Goal: Communication & Community: Share content

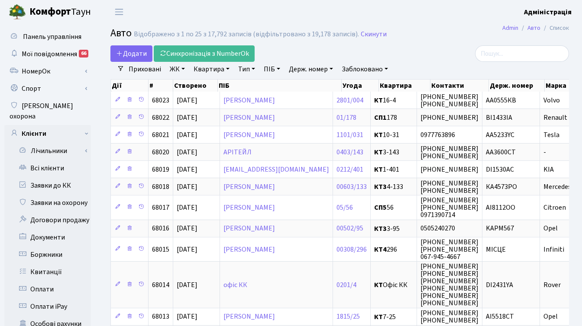
select select "25"
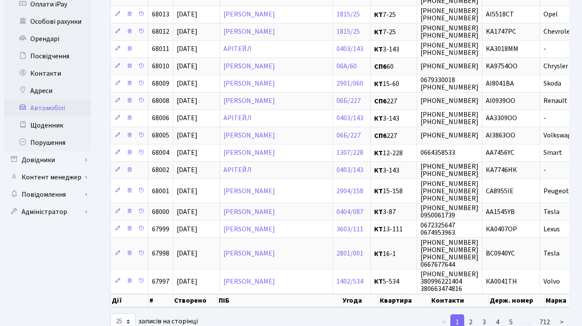
scroll to position [335, 0]
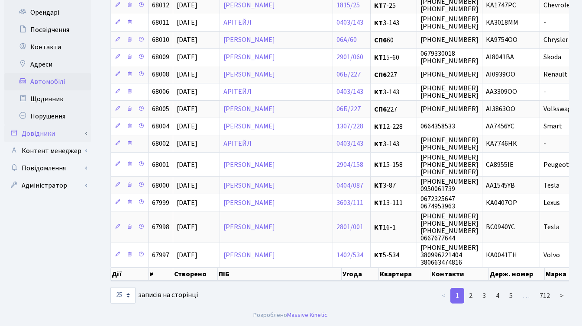
click at [50, 125] on link "Довідники" at bounding box center [47, 133] width 87 height 17
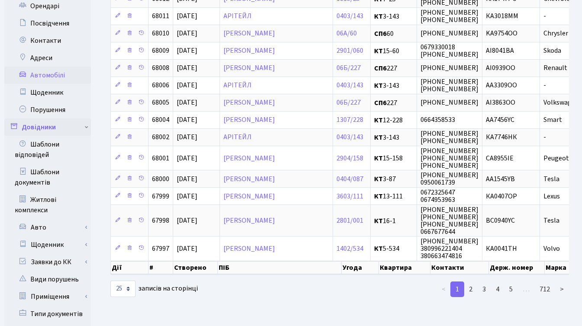
click at [44, 124] on link "Довідники" at bounding box center [47, 127] width 87 height 17
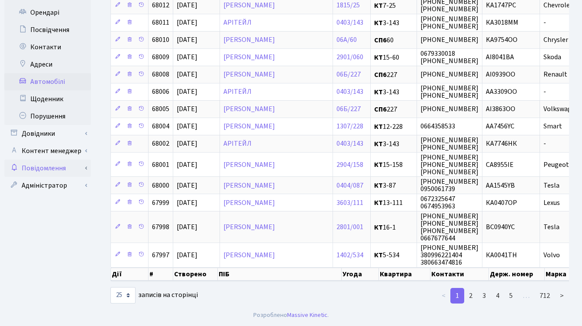
click at [55, 160] on link "Повідомлення" at bounding box center [47, 168] width 87 height 17
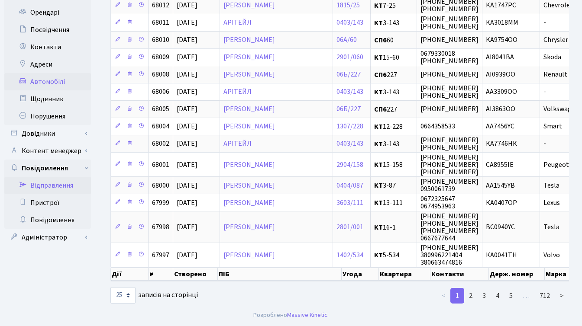
click at [59, 177] on link "Відправлення" at bounding box center [47, 185] width 87 height 17
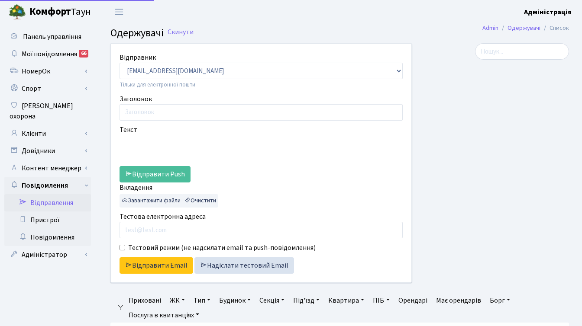
select select "25"
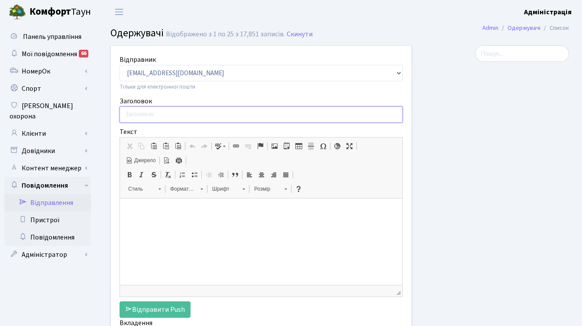
click at [353, 116] on input "Заголовок" at bounding box center [260, 114] width 283 height 16
paste input "обробка газонів"
paste input "у ЖК [PERSON_NAME] Парк"
click at [124, 116] on input "обробка газонів у ЖК [PERSON_NAME] Парк" at bounding box center [260, 114] width 283 height 16
type input "Обробка газонів у ЖК [PERSON_NAME] Парк"
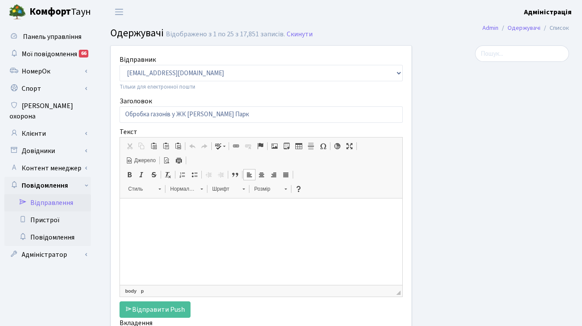
click at [200, 216] on p at bounding box center [261, 211] width 265 height 9
paste body
drag, startPoint x: 189, startPoint y: 212, endPoint x: 228, endPoint y: 412, distance: 203.7
click at [120, 213] on html "До уваги мешканців." at bounding box center [261, 212] width 282 height 26
drag, startPoint x: 154, startPoint y: 212, endPoint x: 204, endPoint y: 213, distance: 50.6
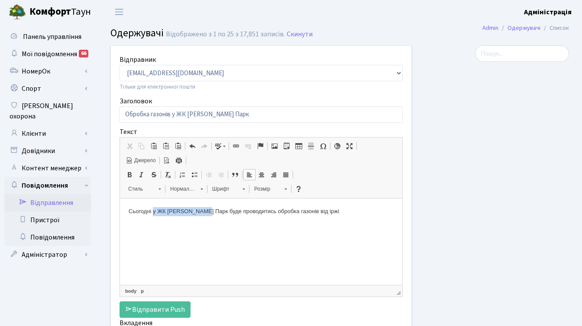
click at [204, 213] on p "Сьогодні у ЖК Діброва Парк буде проводитись обробка газонів від іржі" at bounding box center [261, 211] width 265 height 9
click at [313, 209] on p "Сьогодні в комплексі буде проводитись обробка газонів від іржі" at bounding box center [261, 211] width 265 height 9
drag, startPoint x: 194, startPoint y: 221, endPoint x: 271, endPoint y: 222, distance: 77.5
click at [271, 222] on p "Сьогодні в комплексі буде проводитись обробка газонів від іржі. Просимо не конт…" at bounding box center [261, 216] width 265 height 18
click at [139, 157] on span "Джерело" at bounding box center [144, 160] width 23 height 7
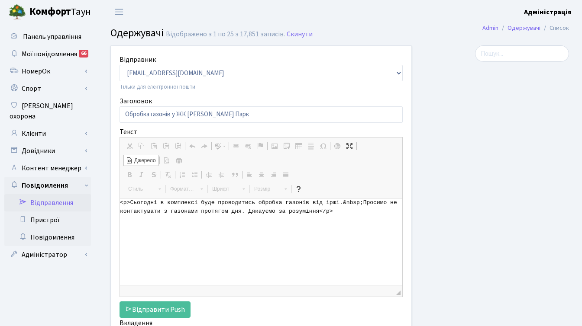
drag, startPoint x: 363, startPoint y: 204, endPoint x: 343, endPoint y: 203, distance: 19.9
click at [343, 203] on textarea "<p>Сьогодні в комплексі буде проводитись обробка газонів від іржі.&nbsp;Просимо…" at bounding box center [261, 242] width 282 height 87
click at [261, 212] on textarea "<p>Сьогодні в комплексі буде проводитись обробка газонів від іржі. Просимо не к…" at bounding box center [261, 242] width 282 height 87
type textarea "<p>Сьогодні в комплексі буде проводитись обробка газонів від іржі. Просимо не к…"
click at [144, 159] on span "Джерело" at bounding box center [144, 160] width 23 height 7
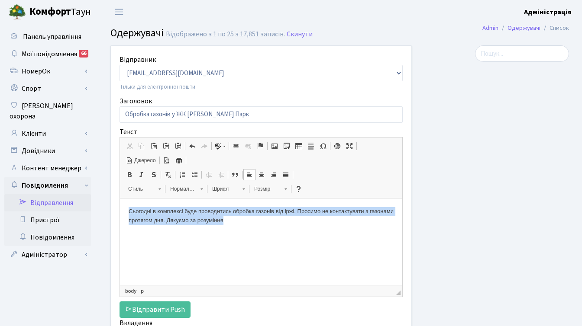
drag, startPoint x: 258, startPoint y: 220, endPoint x: 128, endPoint y: 212, distance: 130.9
click at [128, 212] on html "Сьогодні в комплексі буде проводитись обробка газонів від іржі. Просимо не конт…" at bounding box center [261, 216] width 282 height 35
copy p "Сьогодні в комплексі буде проводитись обробка газонів від іржі. Просимо не конт…"
click at [201, 220] on p "Сьогодні в комплексі буде проводитись обробка газонів від іржі. Просимо не конт…" at bounding box center [261, 216] width 265 height 18
drag, startPoint x: 128, startPoint y: 212, endPoint x: 270, endPoint y: 218, distance: 142.1
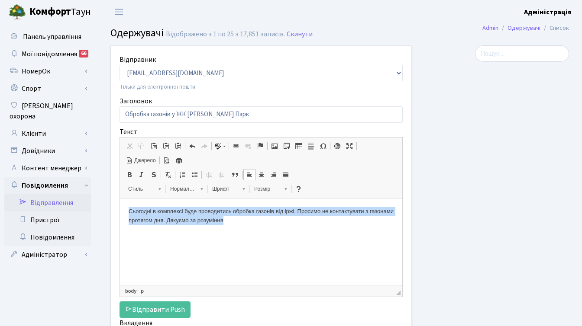
click at [270, 218] on html "Сьогодні в комплексі буде проводитись обробка газонів від іржі. Просимо не конт…" at bounding box center [261, 216] width 282 height 35
copy p "Сьогодні в комплексі буде проводитись обробка газонів від іржі. Просимо не конт…"
click at [149, 221] on p "Сьогодні в комплексі буде проводитись обробка газонів від іржі. Просимо не конт…" at bounding box center [261, 216] width 265 height 18
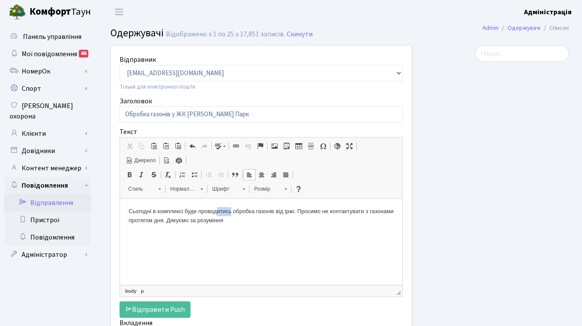
drag, startPoint x: 234, startPoint y: 213, endPoint x: 220, endPoint y: 212, distance: 13.9
click at [220, 212] on p "Сьогодні в комплексі буде проводитись обробка газонів від іржі. Просимо не конт…" at bounding box center [261, 216] width 265 height 18
drag, startPoint x: 217, startPoint y: 212, endPoint x: 213, endPoint y: 212, distance: 4.3
click at [213, 212] on p "Сьогодні в комплексі буде проводено обробка газонів від іржі. Просимо не контак…" at bounding box center [261, 216] width 265 height 18
click at [251, 211] on p "Сьогодні в комплексі буде проведено обробка газонів від іржі. Просимо не контак…" at bounding box center [261, 216] width 265 height 18
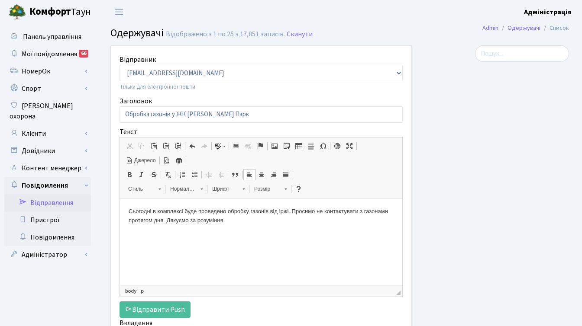
click at [262, 223] on p "Сьогодні в комплексі буде проведено обробку газонів від іржі. Просимо не контак…" at bounding box center [261, 216] width 265 height 18
click at [130, 213] on p "Сьогодні в комплексі буде проведено обробку газонів від іржі. Просимо не контак…" at bounding box center [261, 216] width 265 height 18
click at [210, 230] on html "Шановні мешканці, сьогодні в комплексі буде проведено обробку газонів від іржі.…" at bounding box center [261, 216] width 282 height 35
click at [314, 222] on p "Шановні мешканці, сьогодні в комплексі буде проведено обробку газонів від іржі.…" at bounding box center [261, 216] width 265 height 18
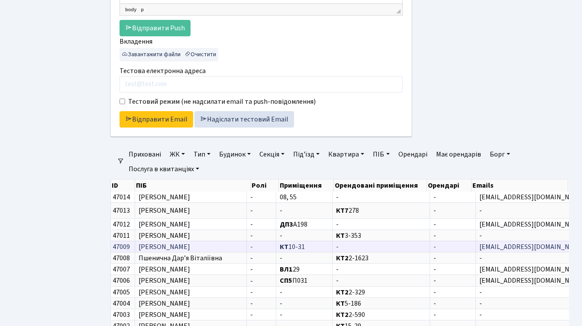
scroll to position [310, 0]
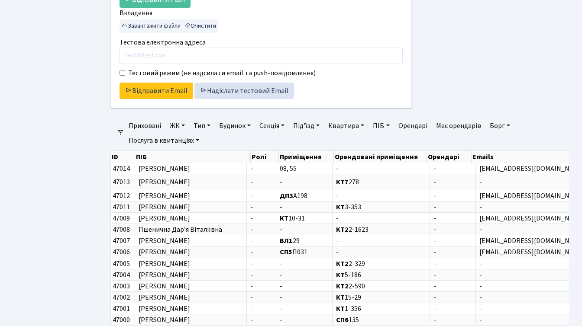
click at [176, 125] on link "ЖК" at bounding box center [177, 126] width 22 height 15
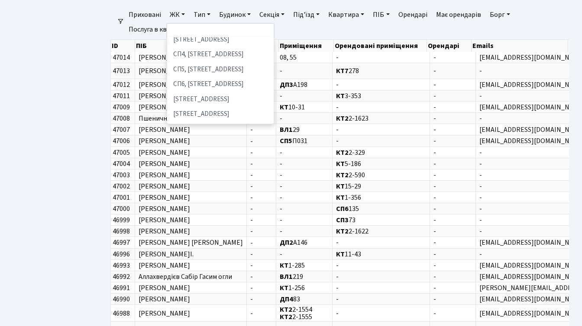
scroll to position [197, 0]
click at [215, 148] on li "ДП1, вул. [PERSON_NAME][STREET_ADDRESS]" at bounding box center [220, 160] width 105 height 25
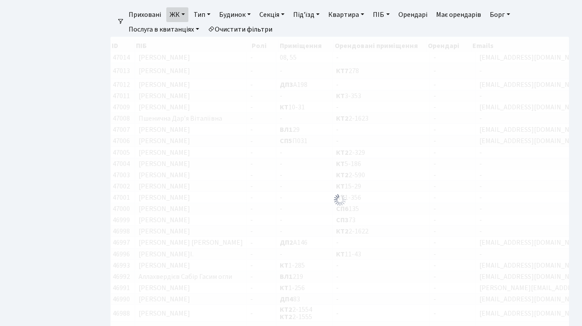
click at [183, 16] on link "ЖК" at bounding box center [177, 14] width 22 height 15
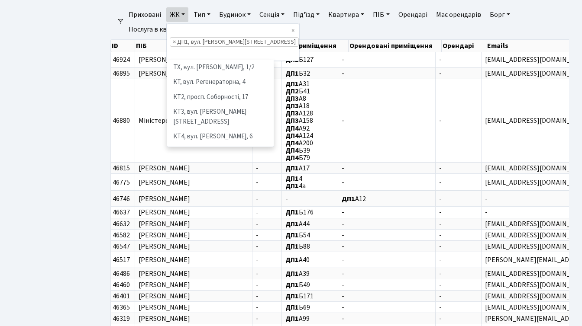
scroll to position [254, 0]
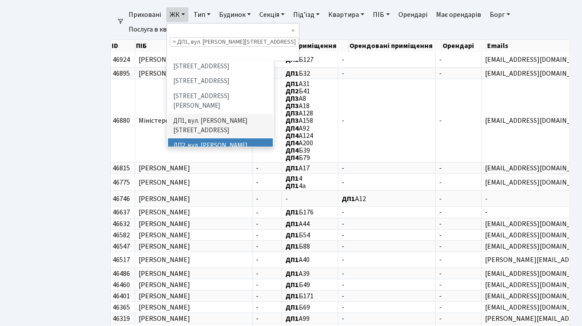
click at [202, 138] on li "ДП2, вул. [PERSON_NAME][STREET_ADDRESS]" at bounding box center [220, 150] width 105 height 25
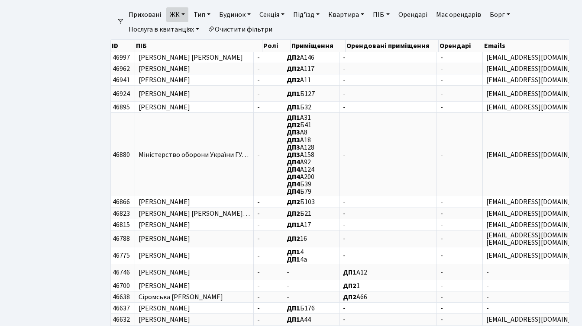
click at [177, 12] on link "ЖК" at bounding box center [177, 14] width 22 height 15
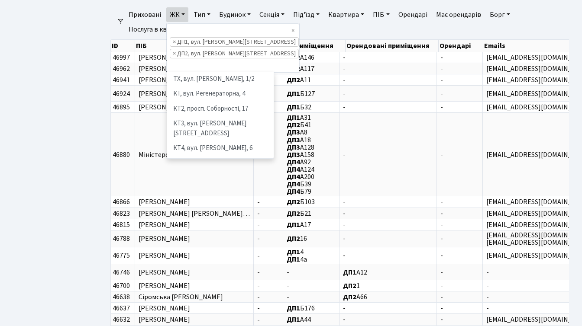
scroll to position [269, 0]
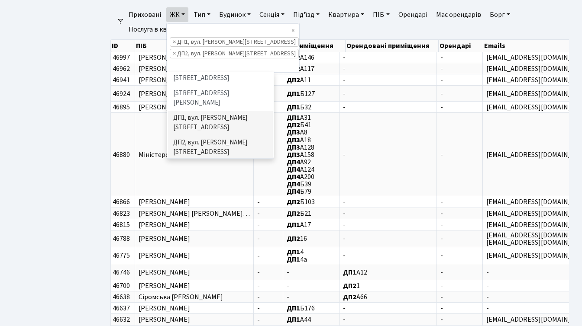
click at [207, 160] on li "ДП3, вул. [PERSON_NAME][STREET_ADDRESS]" at bounding box center [220, 172] width 105 height 25
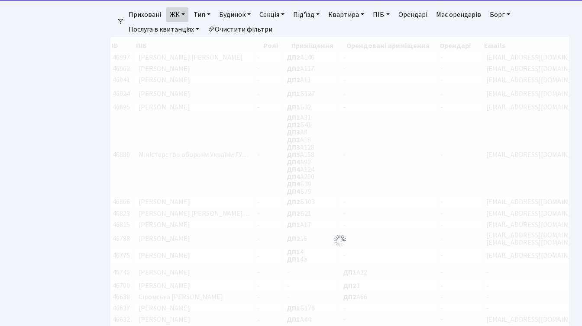
click at [180, 14] on link "ЖК" at bounding box center [177, 14] width 22 height 15
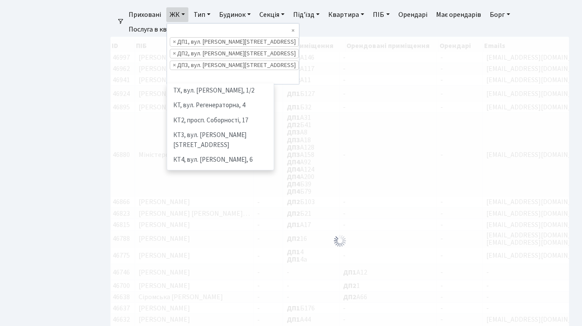
scroll to position [239, 0]
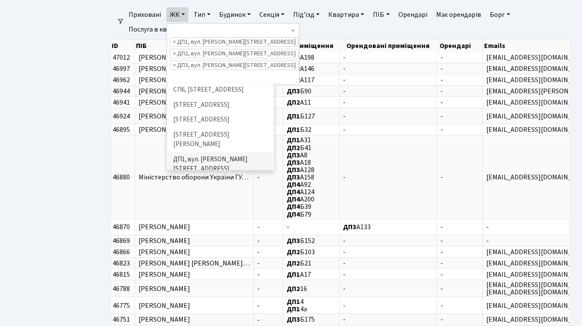
click at [199, 226] on li "ДП4, вул. [PERSON_NAME][STREET_ADDRESS]" at bounding box center [220, 238] width 105 height 25
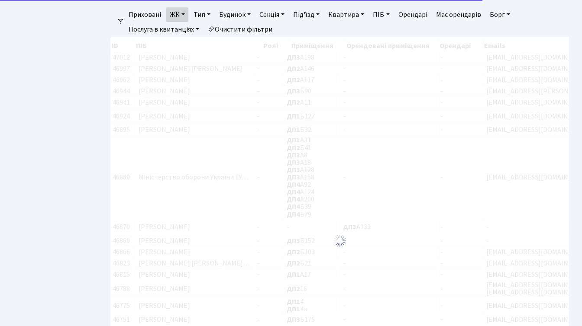
click at [179, 13] on link "ЖК" at bounding box center [177, 14] width 22 height 15
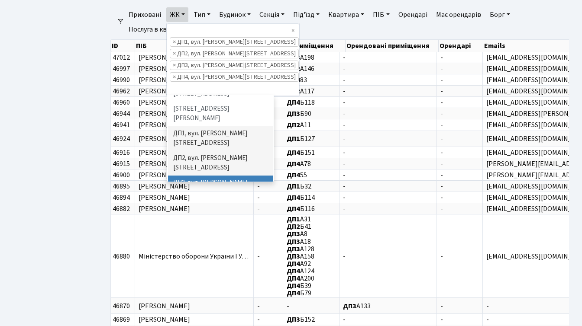
scroll to position [278, 0]
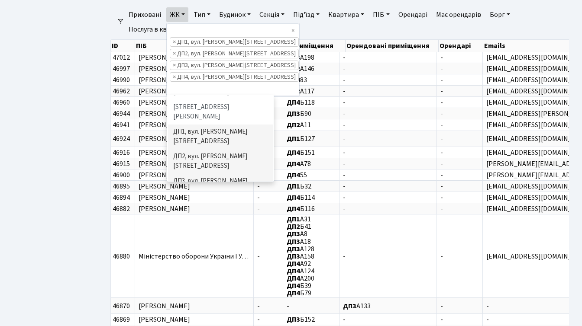
click at [214, 223] on li "ДП5, вул. [PERSON_NAME][STREET_ADDRESS]" at bounding box center [220, 235] width 105 height 25
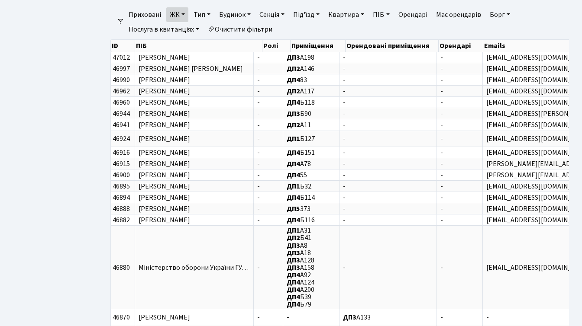
click at [180, 19] on link "ЖК" at bounding box center [177, 14] width 22 height 15
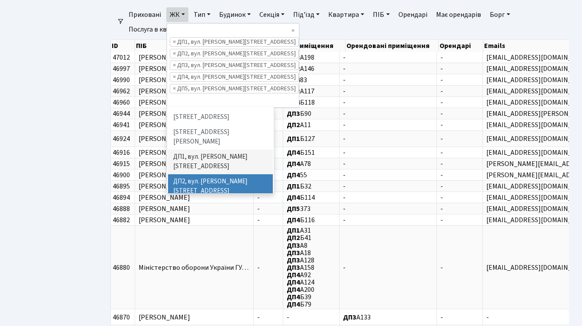
scroll to position [285, 0]
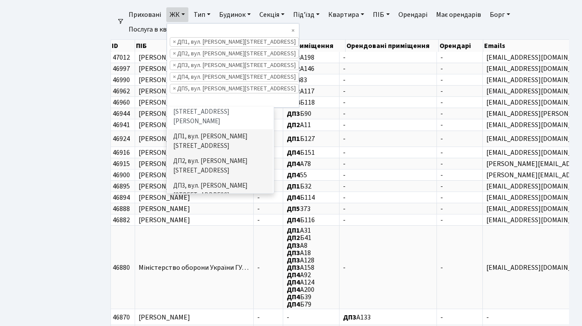
click at [196, 253] on li "ДП6, вул. [PERSON_NAME], 2" at bounding box center [220, 260] width 105 height 15
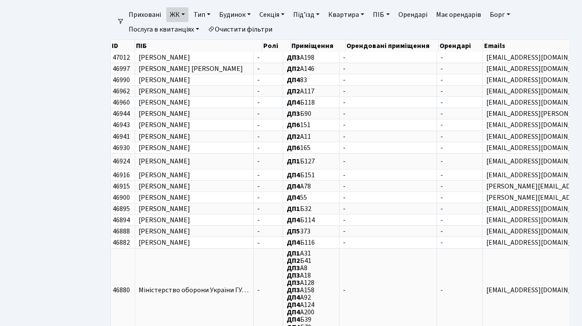
click at [181, 13] on link "ЖК" at bounding box center [177, 14] width 22 height 15
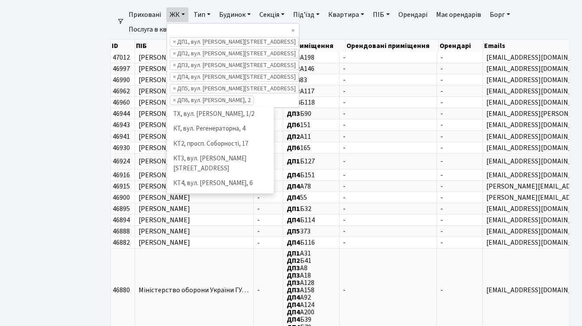
scroll to position [239, 0]
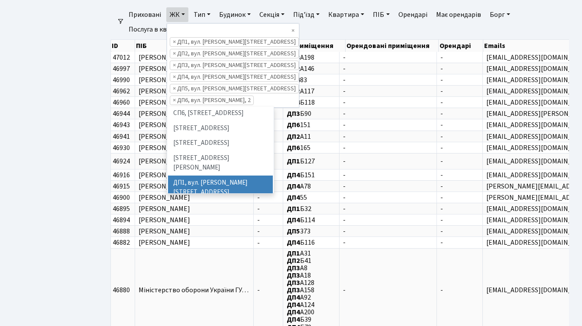
click at [77, 121] on ul "Панель управління Мої повідомлення 66 НомерОк" at bounding box center [47, 30] width 87 height 846
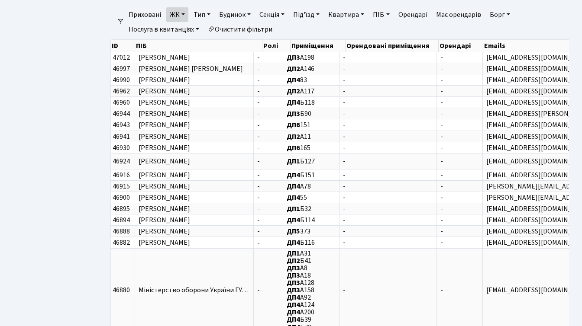
click at [175, 12] on link "ЖК" at bounding box center [177, 14] width 22 height 15
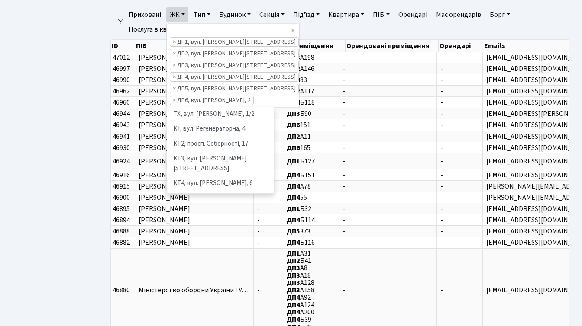
scroll to position [254, 0]
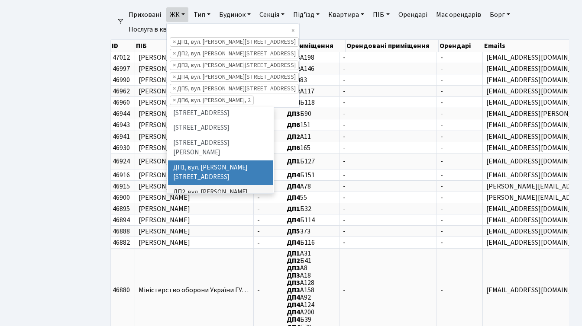
click at [76, 112] on ul "Панель управління Мої повідомлення 66 НомерОк" at bounding box center [47, 30] width 87 height 846
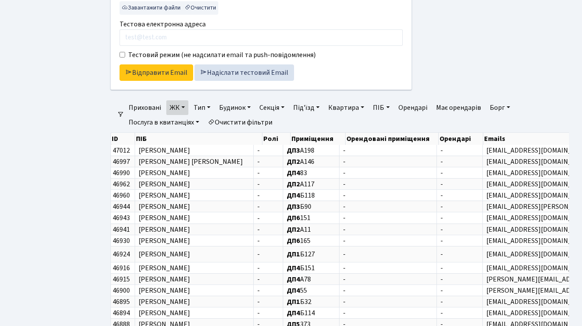
scroll to position [260, 0]
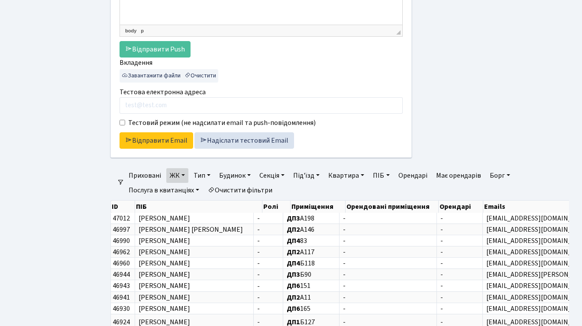
click at [183, 173] on link "ЖК" at bounding box center [177, 175] width 22 height 15
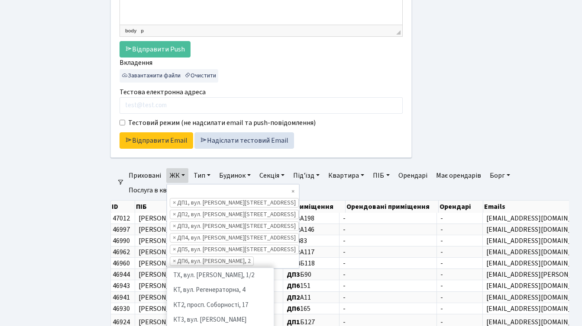
scroll to position [254, 0]
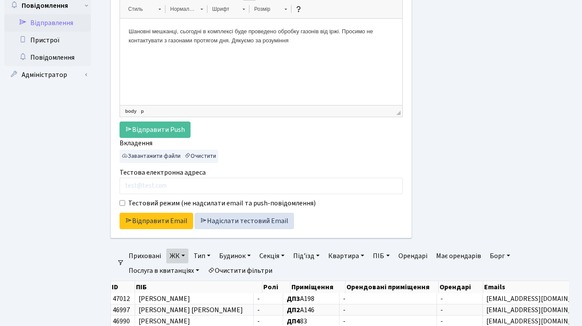
scroll to position [48, 0]
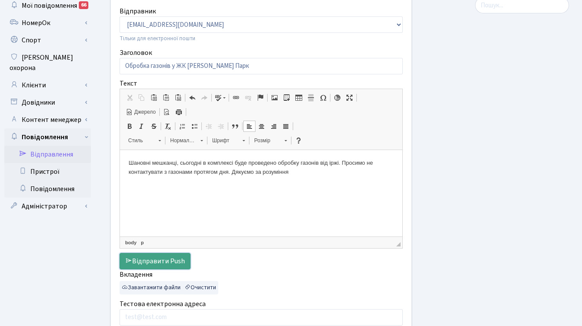
click at [160, 257] on link "Відправити Push" at bounding box center [154, 261] width 71 height 16
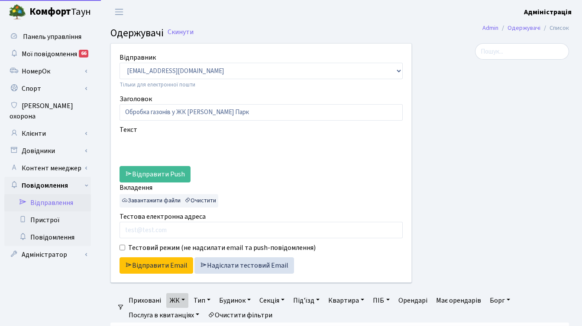
select select "25"
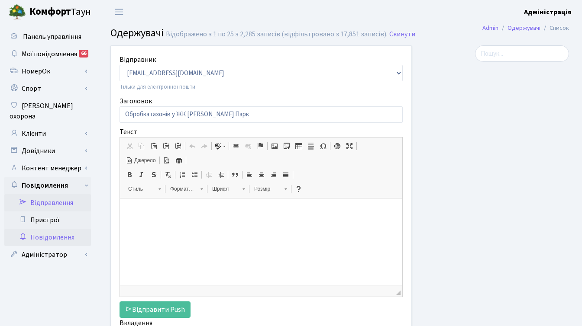
click at [45, 229] on link "Повідомлення" at bounding box center [47, 237] width 87 height 17
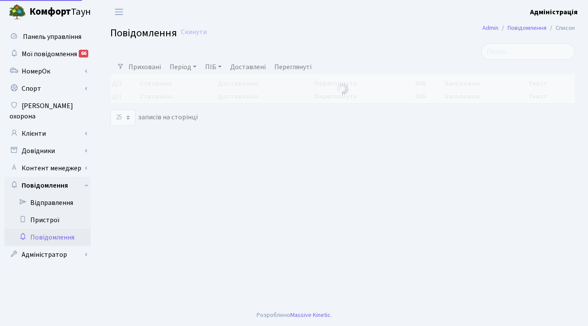
select select "25"
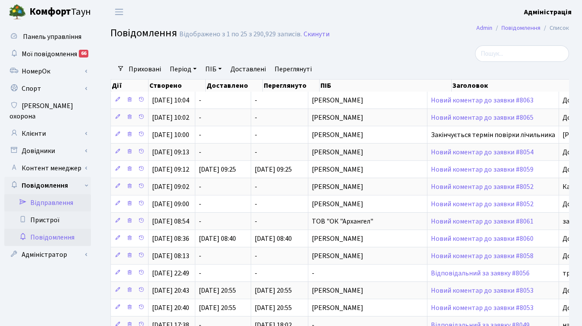
click at [55, 194] on link "Відправлення" at bounding box center [47, 202] width 87 height 17
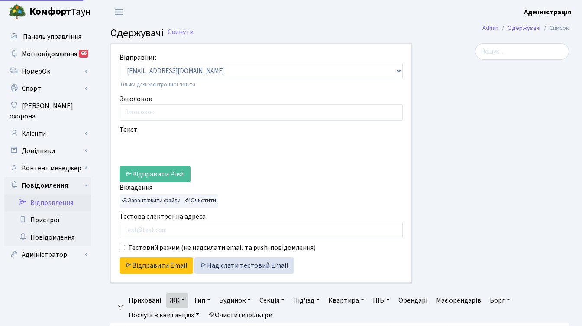
select select "25"
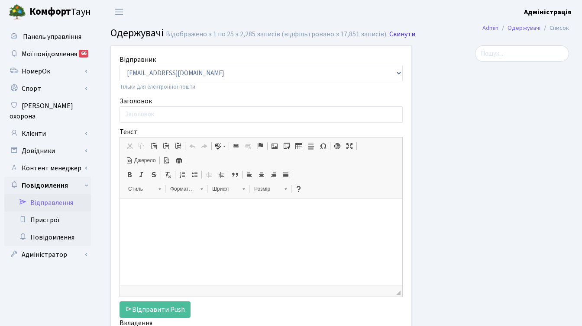
click at [396, 35] on link "Скинути" at bounding box center [402, 34] width 26 height 8
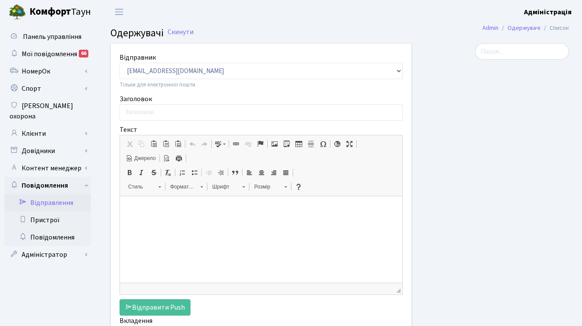
select select "25"
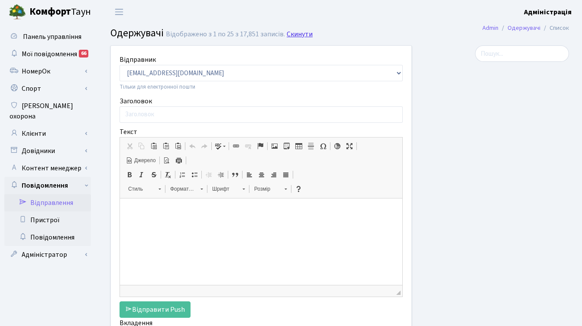
click at [301, 33] on link "Скинути" at bounding box center [299, 34] width 26 height 8
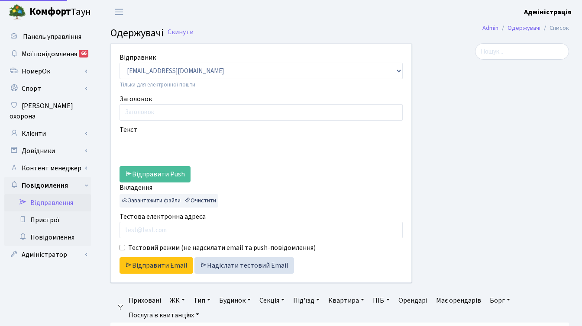
select select "25"
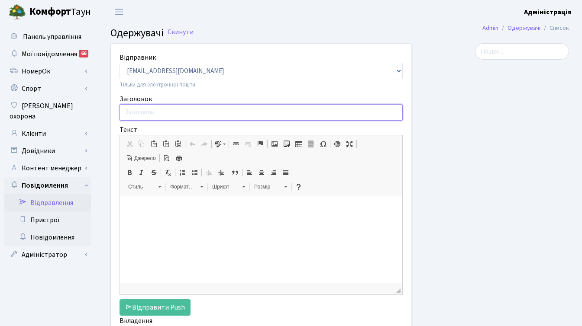
click at [254, 115] on input "Заголовок" at bounding box center [260, 112] width 283 height 16
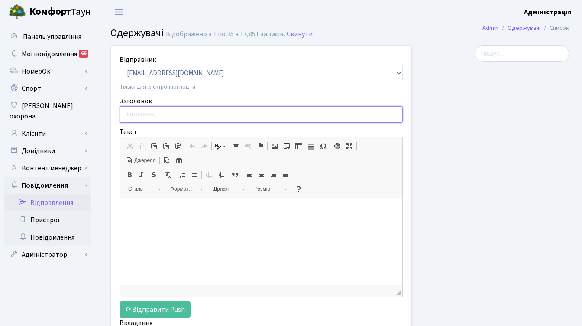
paste input "обробка газонів"
type input "Обробка газонів у ЖК Діброва Парк"
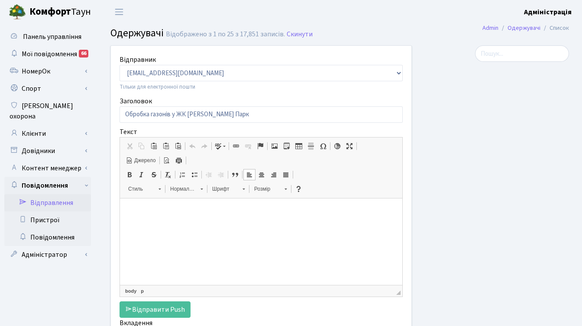
click at [177, 217] on html at bounding box center [261, 212] width 282 height 26
click at [212, 209] on p "Сьогодні у ЖК Діброва Парк буде проводитись обробка газонів від іржі" at bounding box center [261, 211] width 265 height 9
click at [247, 212] on p "Сьогодні у ЖК Діброва Парк буде проводитись обробка газонів від іржі" at bounding box center [261, 211] width 265 height 9
drag, startPoint x: 153, startPoint y: 212, endPoint x: 203, endPoint y: 214, distance: 49.8
click at [203, 214] on p "Сьогодні у ЖК Діброва Парк буде проводитись обробка газонів від іржі" at bounding box center [261, 211] width 265 height 9
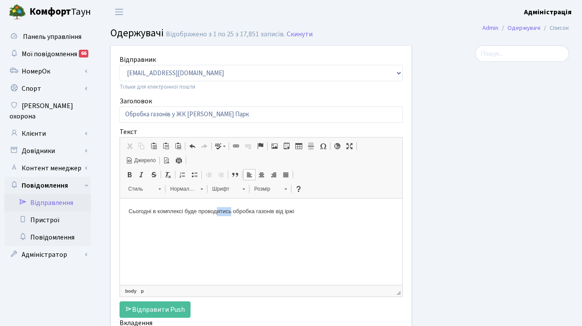
drag, startPoint x: 234, startPoint y: 212, endPoint x: 219, endPoint y: 213, distance: 14.7
click at [219, 213] on p "Сьогодні в комплексі буде проводитись обробка газонів від іржі" at bounding box center [261, 211] width 265 height 9
click at [248, 213] on p "Сьогодні в комплексі буде проводено обробка газонів від іржі" at bounding box center [261, 211] width 265 height 9
click at [332, 207] on p "Сьогодні в комплексі буде проводено обробку газонів від іржі" at bounding box center [261, 211] width 265 height 9
click at [334, 209] on p "Сьогодні в комплексі буде проводено обробку газонів від іржі" at bounding box center [261, 211] width 265 height 9
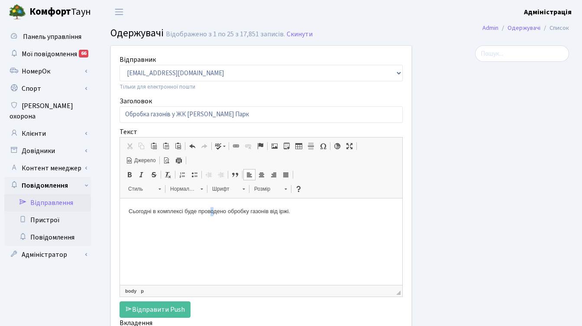
click at [215, 212] on p "Сьогодні в комплексі буде проводено обробку газонів від іржі." at bounding box center [261, 211] width 265 height 9
click at [323, 212] on p "Сьогодні в комплексі буде проведено обробку газонів від іржі." at bounding box center [261, 211] width 265 height 9
click at [296, 212] on p "Сьогодні в комплексі буде проведено обробку газонів від іржі. Просимо не контак…" at bounding box center [261, 216] width 265 height 18
click at [129, 209] on p "Сьогодні в комплексі буде проведено обробку газонів від іржі. Просимо не контак…" at bounding box center [261, 216] width 265 height 18
click at [154, 223] on p "Шановні мешканці, сьогодні в комплексі буде проведено обробку газонів від іржі.…" at bounding box center [261, 216] width 265 height 18
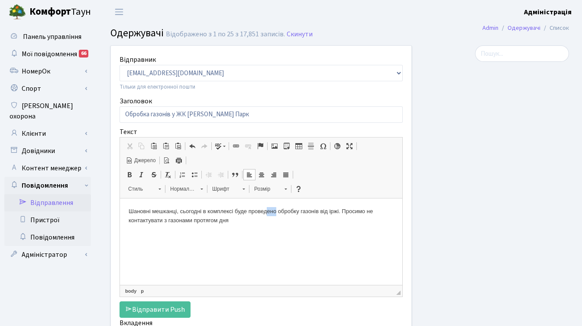
drag, startPoint x: 279, startPoint y: 212, endPoint x: 270, endPoint y: 212, distance: 8.7
click at [270, 212] on p "Шановні мешканці, сьогодні в комплексі буде проведено обробку газонів від іржі.…" at bounding box center [261, 216] width 265 height 18
drag, startPoint x: 237, startPoint y: 212, endPoint x: 343, endPoint y: 213, distance: 106.0
click at [343, 213] on p "Шановні мешканці, сьогодні в комплексі буде проведено обробку газонів від іржі.…" at bounding box center [261, 216] width 265 height 18
click at [243, 220] on p "Шановні мешканці, сьогодні в комплексі буде проводитись обробка газонів від ірж…" at bounding box center [261, 216] width 265 height 18
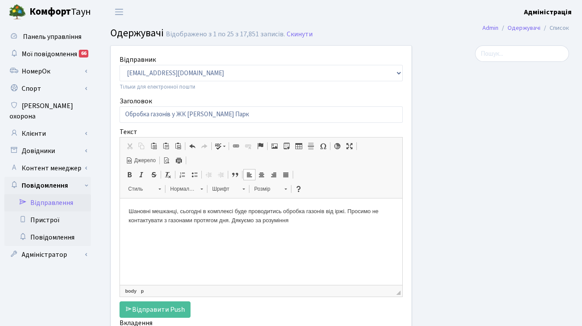
click at [217, 220] on p "Шановні мешканці, сьогодні в комплексі буде проводитись обробка газонів від ірж…" at bounding box center [261, 216] width 265 height 18
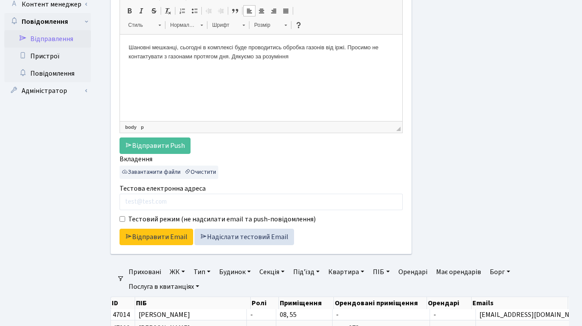
scroll to position [189, 0]
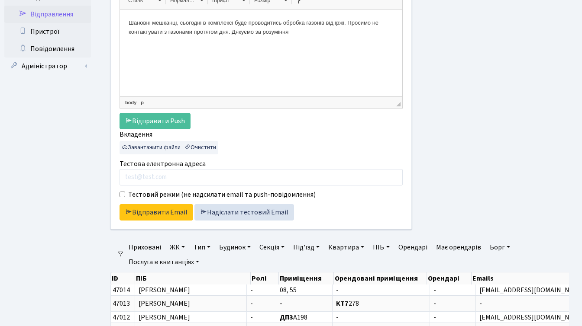
click at [180, 248] on link "ЖК" at bounding box center [177, 247] width 22 height 15
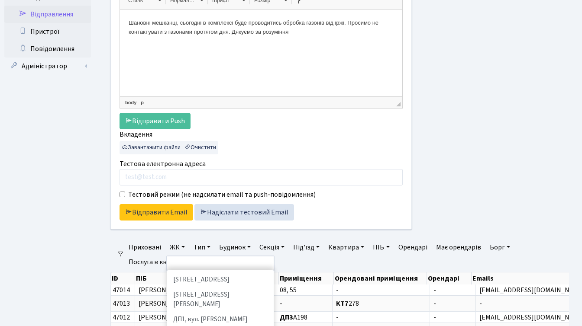
scroll to position [253, 0]
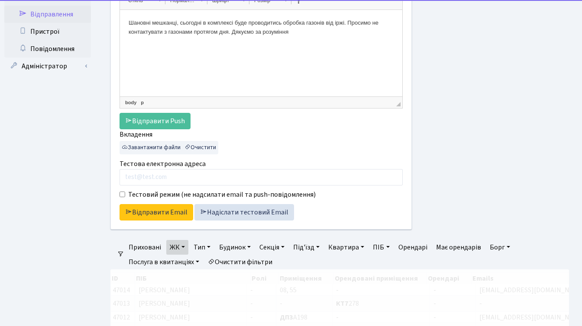
click at [183, 248] on link "ЖК" at bounding box center [177, 247] width 22 height 15
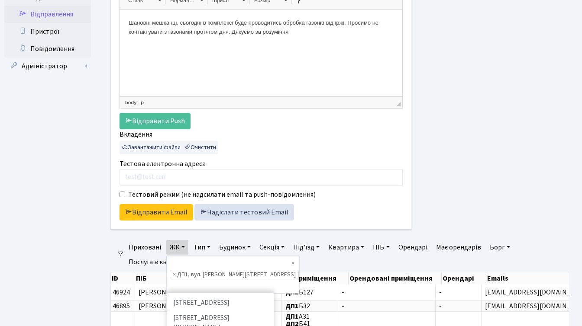
scroll to position [266, 0]
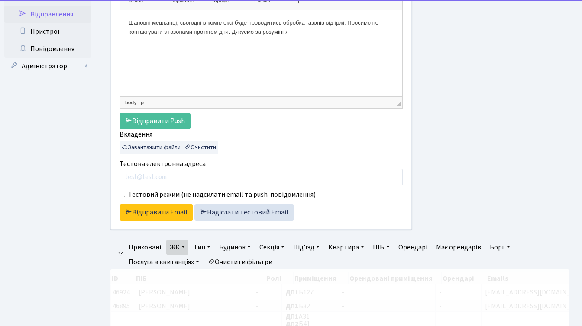
click at [180, 243] on link "ЖК" at bounding box center [177, 247] width 22 height 15
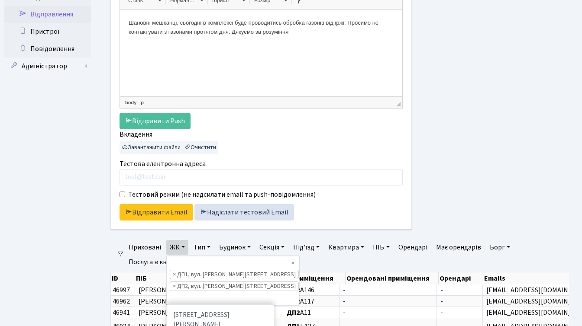
scroll to position [282, 0]
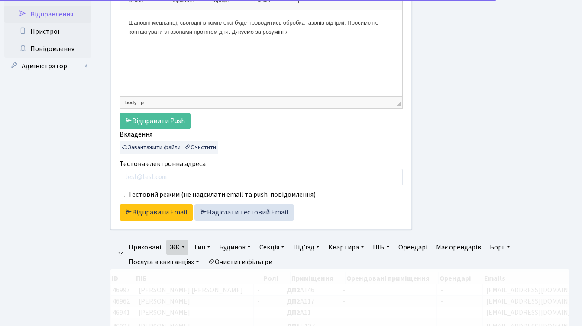
click at [177, 247] on link "ЖК" at bounding box center [177, 247] width 22 height 15
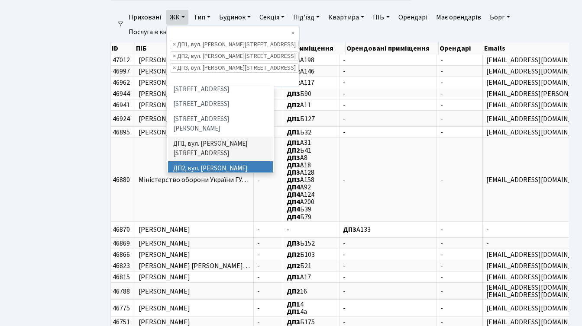
scroll to position [257, 0]
click at [199, 210] on li "ДП4, вул. [PERSON_NAME][STREET_ADDRESS]" at bounding box center [220, 222] width 105 height 25
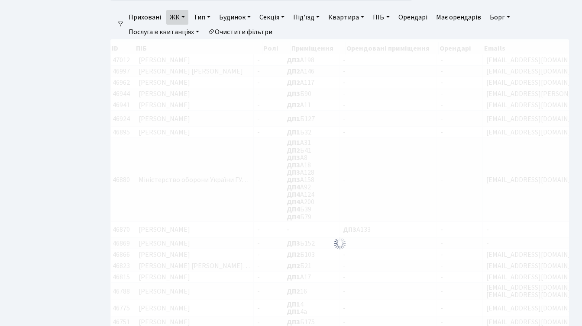
click at [180, 16] on link "ЖК" at bounding box center [177, 17] width 22 height 15
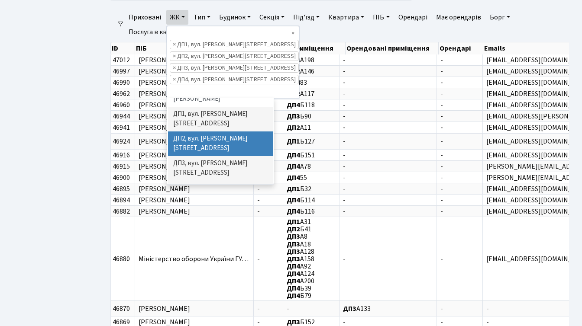
scroll to position [300, 0]
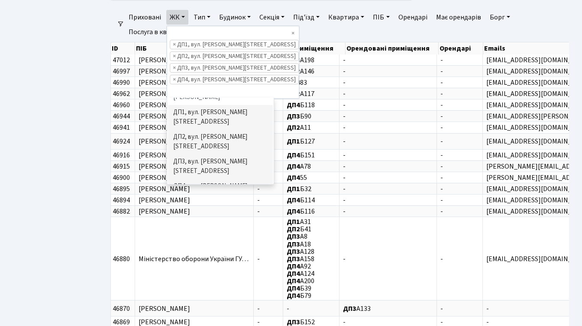
click at [197, 204] on li "ДП5, вул. [PERSON_NAME][STREET_ADDRESS]" at bounding box center [220, 216] width 105 height 25
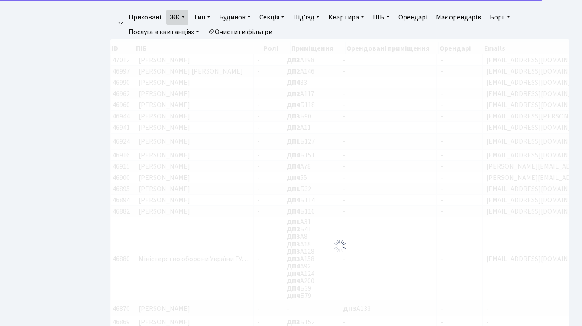
click at [176, 14] on link "ЖК" at bounding box center [177, 17] width 22 height 15
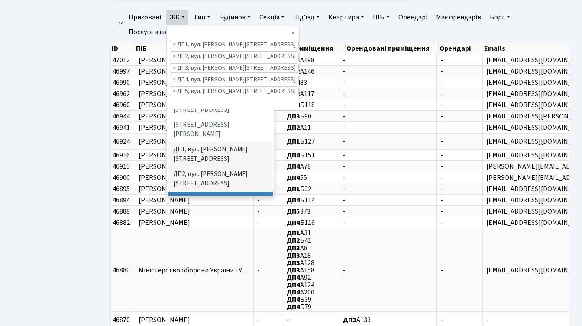
scroll to position [281, 0]
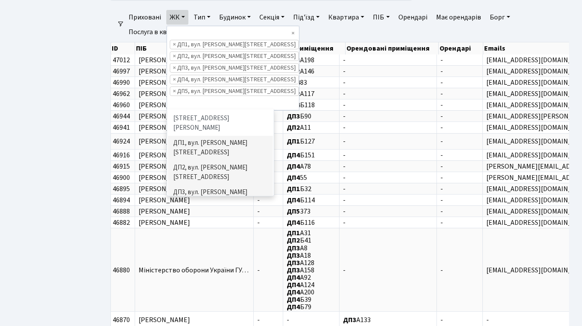
click at [214, 259] on li "ДП6, вул. [PERSON_NAME], 2" at bounding box center [220, 266] width 105 height 15
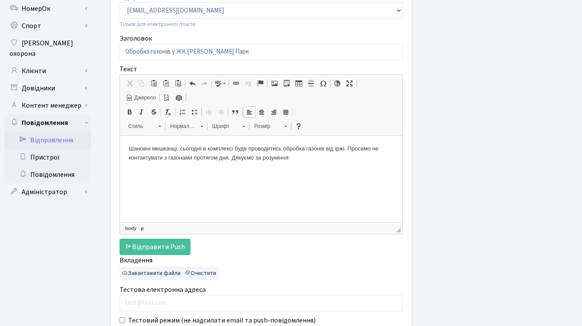
scroll to position [66, 0]
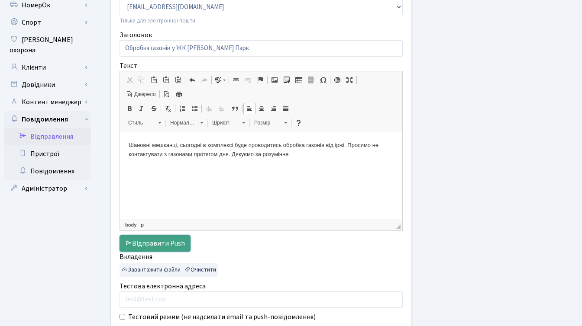
click at [150, 247] on link "Відправити Push" at bounding box center [154, 243] width 71 height 16
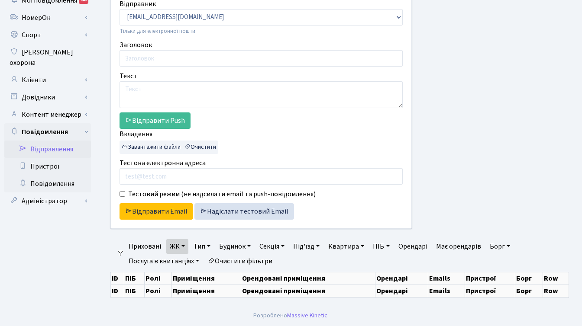
select select "25"
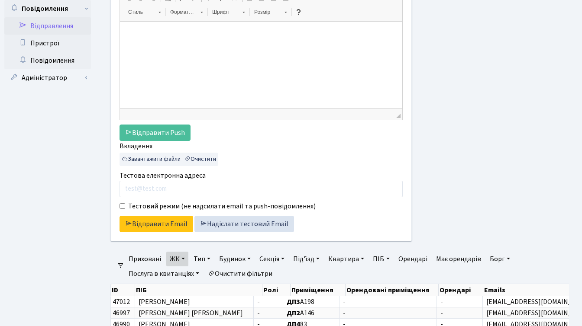
scroll to position [204, 0]
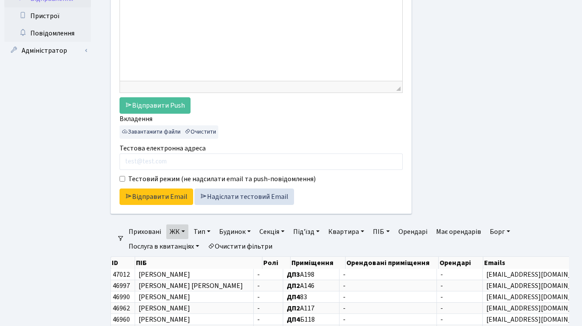
click at [184, 233] on link "ЖК" at bounding box center [177, 232] width 22 height 15
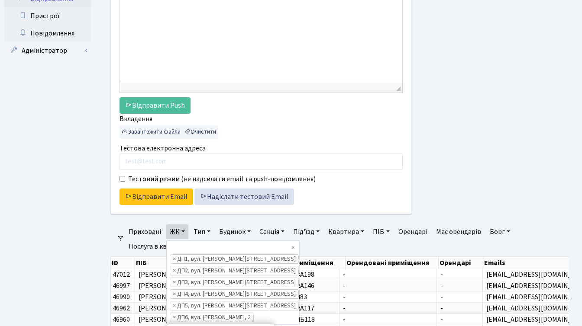
scroll to position [239, 0]
click at [174, 302] on span "×" at bounding box center [174, 306] width 3 height 9
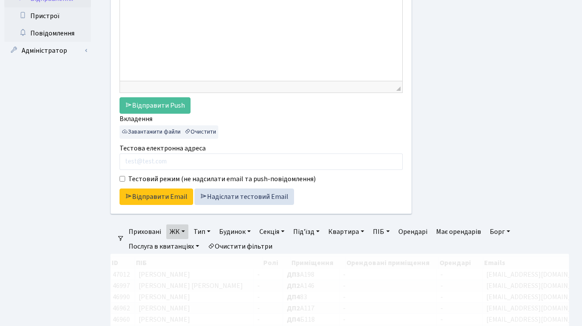
click at [182, 231] on link "ЖК" at bounding box center [177, 232] width 22 height 15
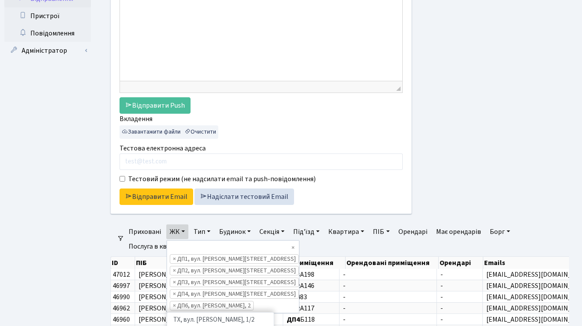
scroll to position [254, 0]
click at [174, 302] on span "×" at bounding box center [174, 306] width 3 height 9
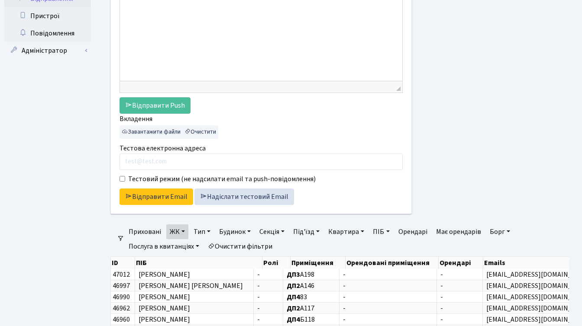
click at [180, 234] on link "ЖК" at bounding box center [177, 232] width 22 height 15
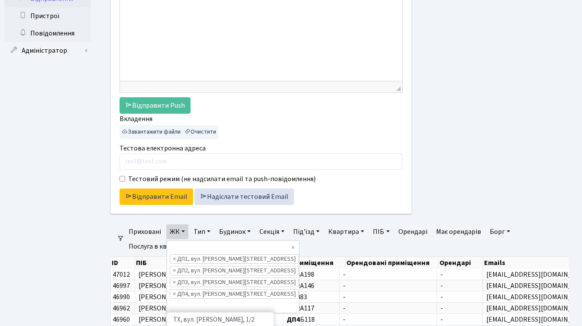
click at [464, 156] on div at bounding box center [496, 32] width 157 height 383
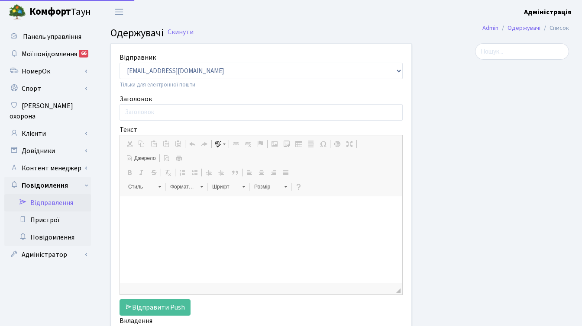
select select
select select "25"
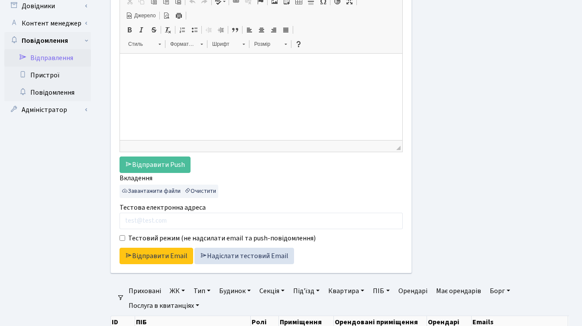
scroll to position [149, 0]
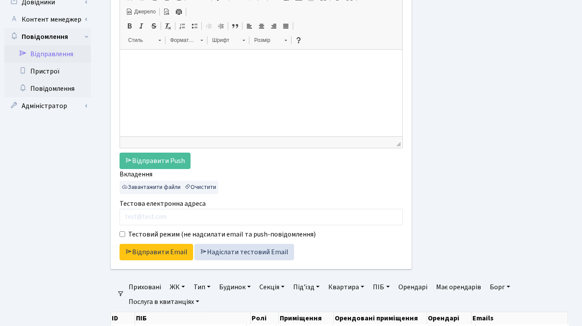
click at [173, 289] on link "ЖК" at bounding box center [177, 287] width 22 height 15
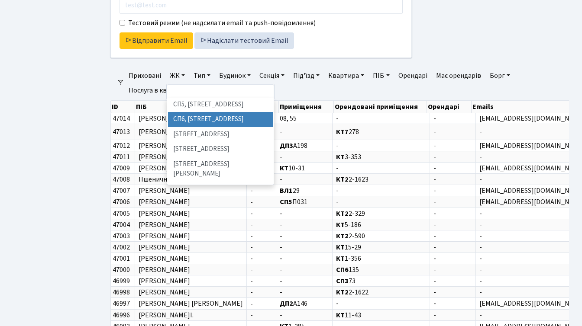
scroll to position [225, 0]
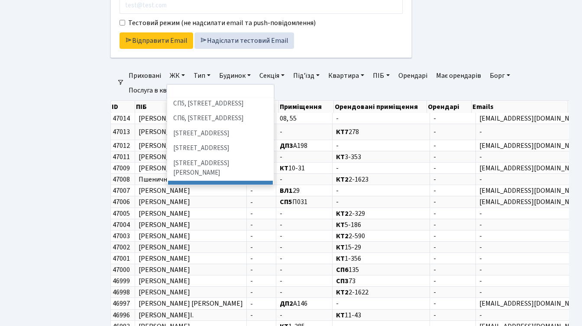
click at [213, 181] on li "ДП1, вул. [PERSON_NAME][STREET_ADDRESS]" at bounding box center [220, 193] width 105 height 25
select select "310"
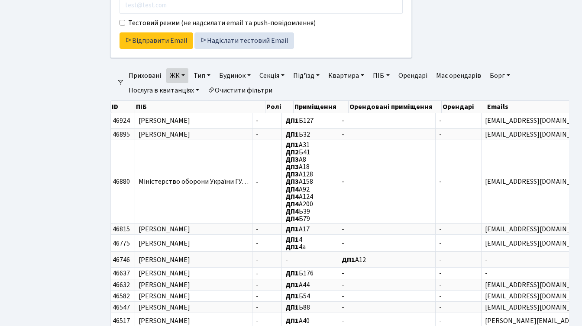
click at [184, 75] on link "ЖК" at bounding box center [177, 75] width 22 height 15
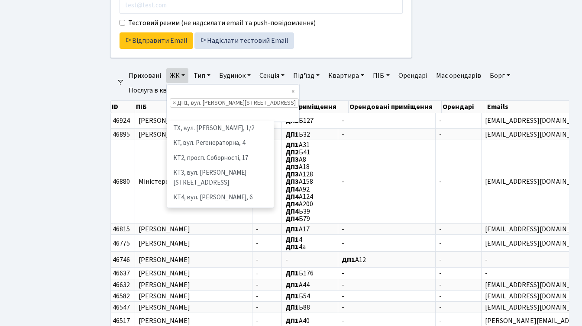
scroll to position [254, 0]
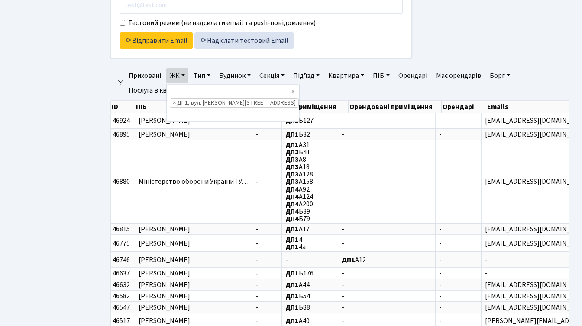
click at [84, 156] on ul "Панель управління Мої повідомлення 66 НомерОк" at bounding box center [47, 99] width 87 height 862
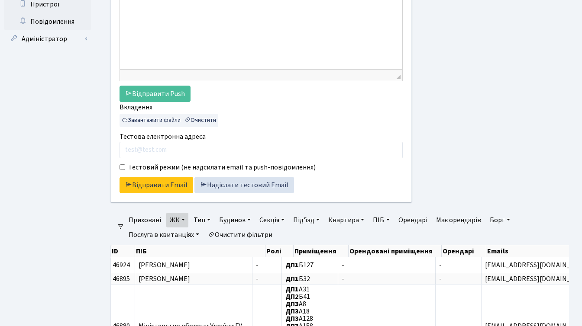
scroll to position [244, 0]
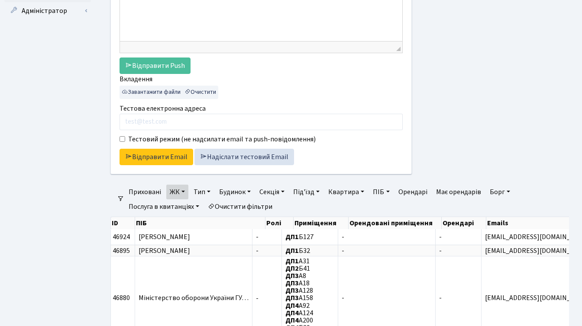
click at [183, 191] on link "ЖК" at bounding box center [177, 192] width 22 height 15
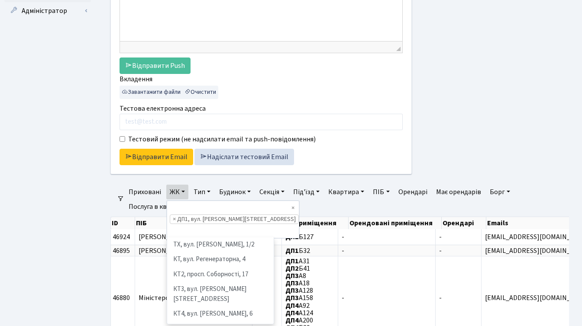
scroll to position [269, 0]
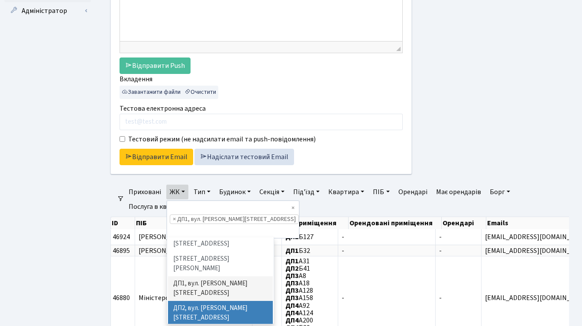
click at [198, 241] on ul "ТХ, вул. Ділова, 1/2 КТ, вул. Регенераторна, 4 КТ2, просп. Соборності, 17 КТ3, …" at bounding box center [220, 281] width 106 height 87
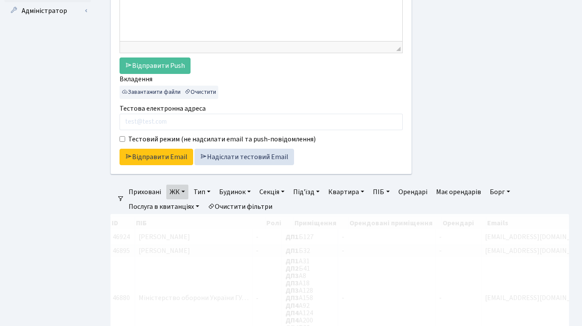
click at [174, 190] on link "ЖК" at bounding box center [177, 192] width 22 height 15
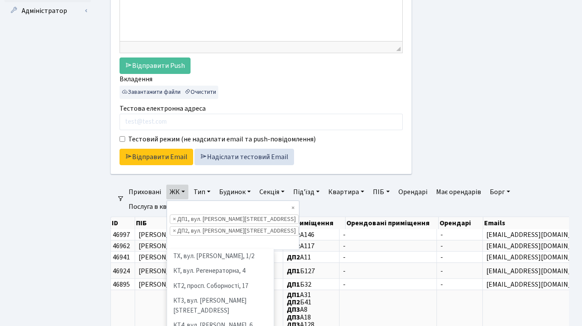
scroll to position [269, 0]
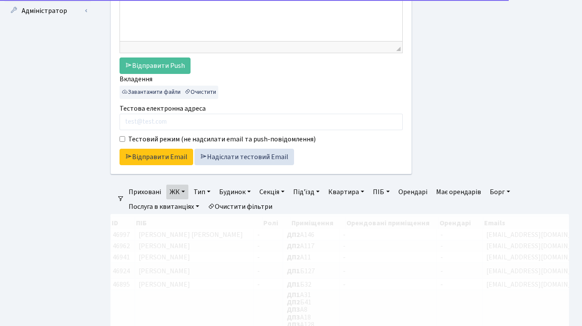
click at [185, 192] on link "ЖК" at bounding box center [177, 192] width 22 height 15
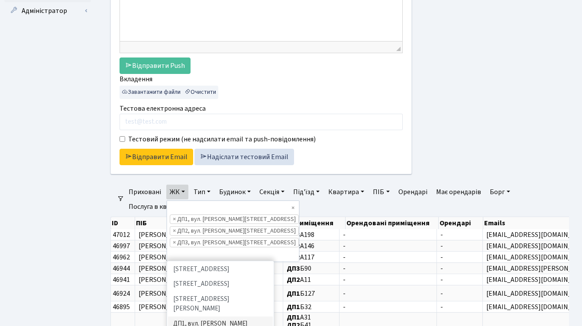
scroll to position [254, 0]
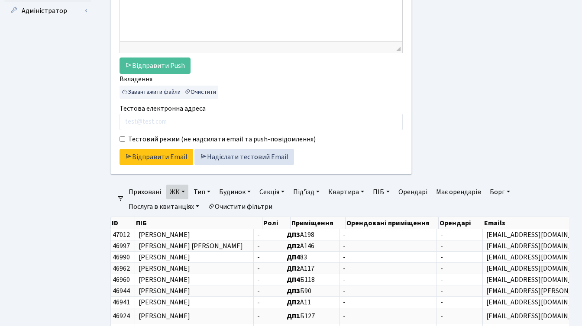
click at [183, 191] on link "ЖК" at bounding box center [177, 192] width 22 height 15
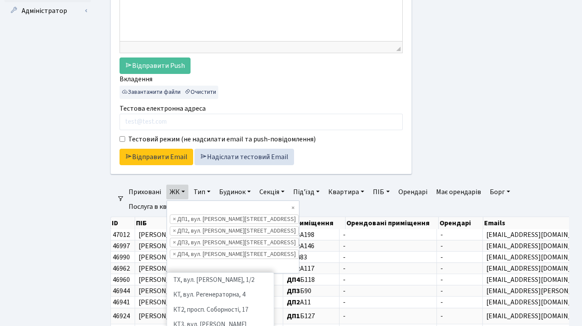
scroll to position [239, 0]
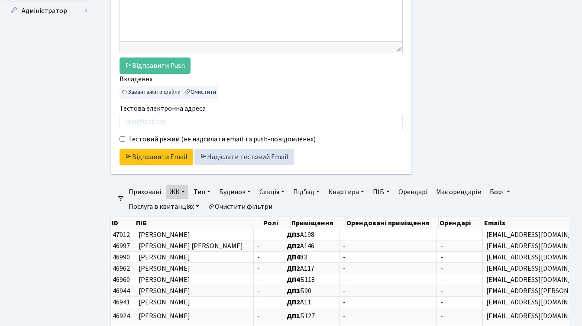
click at [174, 195] on link "ЖК" at bounding box center [177, 192] width 22 height 15
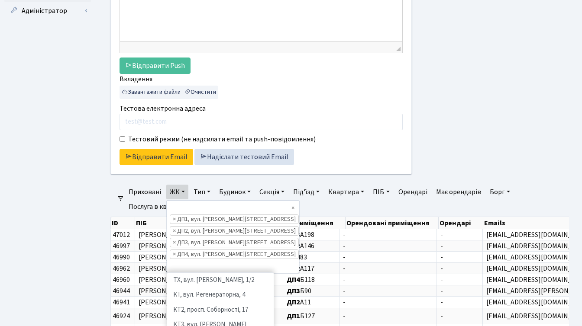
scroll to position [254, 0]
click at [69, 225] on ul "Панель управління Мої повідомлення 66 НомерОк" at bounding box center [47, 215] width 87 height 862
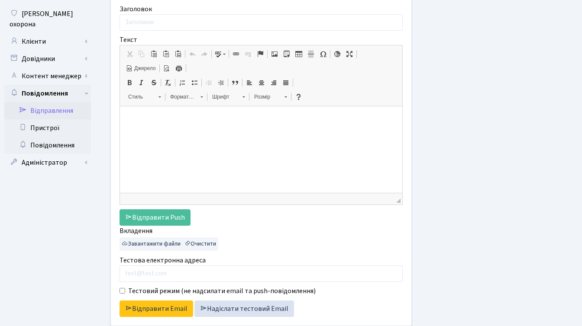
scroll to position [3, 0]
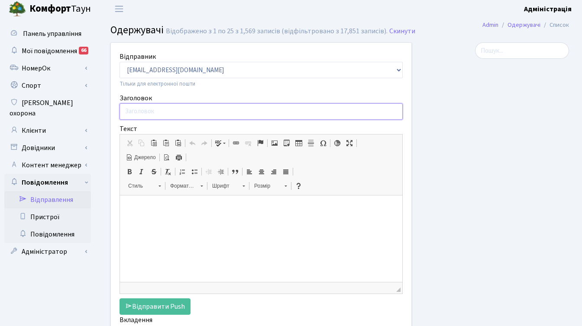
click at [192, 112] on input "Заголовок" at bounding box center [260, 111] width 283 height 16
type input "Обробка газонів у ЖК Діброва Парк"
click at [145, 222] on html at bounding box center [261, 209] width 282 height 26
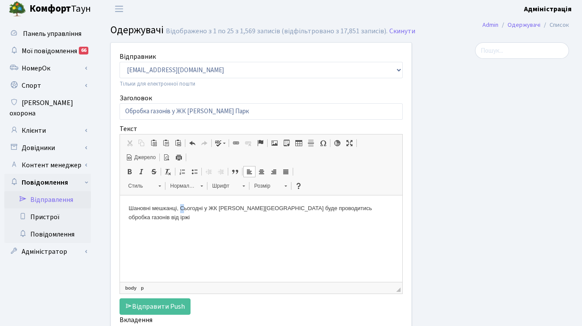
click at [183, 209] on p "Шановні мешканці, Сьогодні у ЖК Діброва Парк буде проводитись обробка газонів в…" at bounding box center [261, 213] width 265 height 18
drag, startPoint x: 205, startPoint y: 209, endPoint x: 254, endPoint y: 209, distance: 49.8
click at [254, 209] on p "Шановні мешканці, сьогодні у ЖК Діброва Парк буде проводитись обробка газонів в…" at bounding box center [261, 213] width 265 height 18
click at [361, 209] on p "Шановні мешканці, сьогодні в комплексі буде проводитись обробка газонів від іржі" at bounding box center [261, 208] width 265 height 9
click at [128, 220] on html "Шановні мешканці, сьогодні в комплексі буде проводитись обробка газонів від ірж…" at bounding box center [261, 231] width 282 height 70
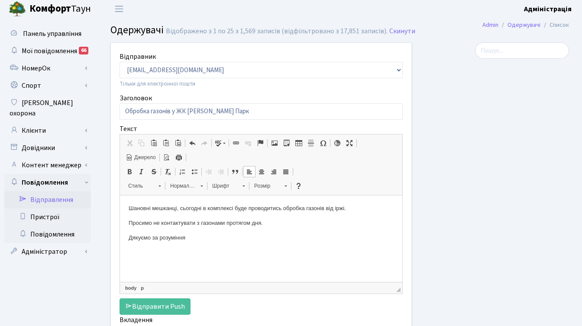
click at [138, 157] on span "Джерело" at bounding box center [144, 157] width 23 height 7
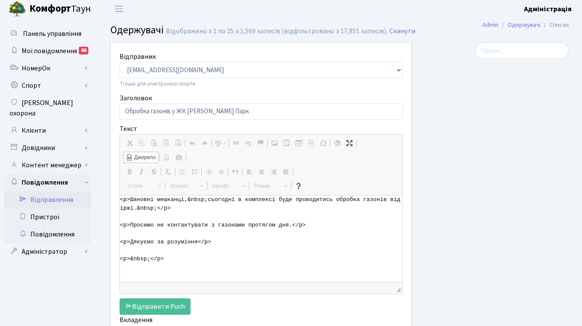
drag, startPoint x: 138, startPoint y: 210, endPoint x: 172, endPoint y: 211, distance: 34.6
click at [172, 211] on textarea "<p>Шановні мешканці,&nbsp;сьогодні в комплексі буде проводитись обробка газонів…" at bounding box center [261, 239] width 282 height 87
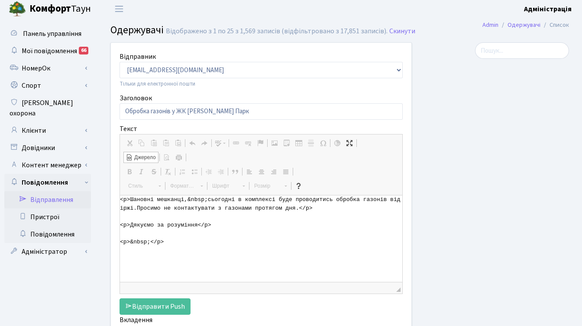
drag, startPoint x: 300, startPoint y: 209, endPoint x: 130, endPoint y: 225, distance: 170.8
click at [130, 225] on textarea "<p>Шановні мешканці,&nbsp;сьогодні в комплексі буде проводитись обробка газонів…" at bounding box center [261, 239] width 282 height 87
drag, startPoint x: 367, startPoint y: 209, endPoint x: 379, endPoint y: 229, distance: 23.7
click at [379, 229] on textarea "<p>Шановні мешканці,&nbsp;сьогодні в комплексі буде проводитись обробка газонів…" at bounding box center [261, 239] width 282 height 87
drag, startPoint x: 208, startPoint y: 201, endPoint x: 188, endPoint y: 200, distance: 20.4
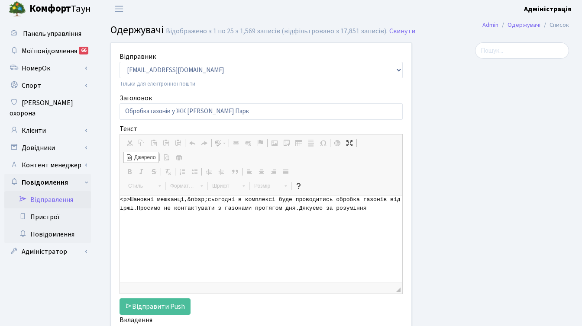
click at [188, 202] on textarea "<p>Шановні мешканці,&nbsp;сьогодні в комплексі буде проводитись обробка газонів…" at bounding box center [261, 239] width 282 height 87
click at [146, 209] on textarea "<p>Шановні мешканці, сьогодні в комплексі буде проводитись обробка газонів від …" at bounding box center [261, 239] width 282 height 87
click at [134, 208] on textarea "<p>Шановні мешканці, сьогодні в комплексі буде проводитись обробка газонів від …" at bounding box center [261, 239] width 282 height 87
click at [137, 208] on textarea "<p>Шановні мешканці, сьогодні в комплексі буде проводитись обробка газонів від …" at bounding box center [261, 239] width 282 height 87
click at [302, 209] on textarea "<p>Шановні мешканці, сьогодні в комплексі буде проводитись обробка газонів від …" at bounding box center [261, 239] width 282 height 87
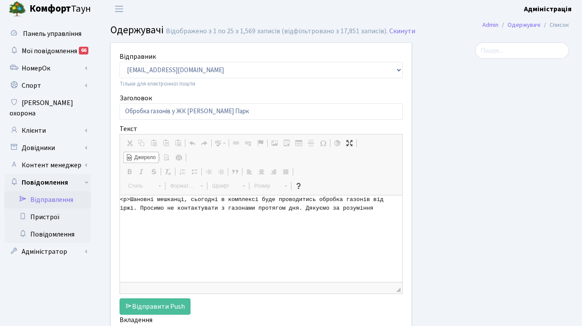
click at [375, 210] on textarea "<p>Шановні мешканці, сьогодні в комплексі буде проводитись обробка газонів від …" at bounding box center [261, 239] width 282 height 87
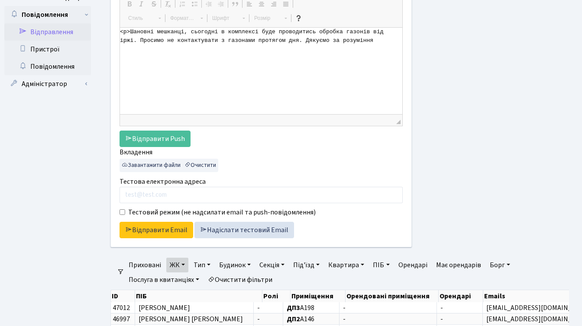
scroll to position [184, 0]
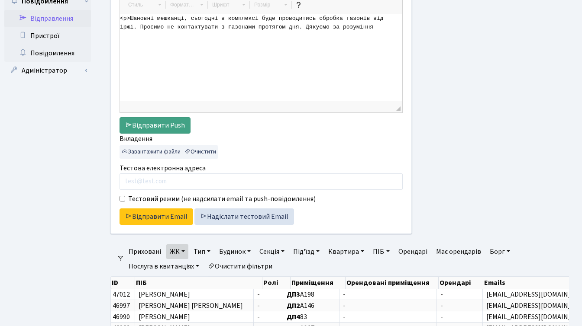
type textarea "<p>Шановні мешканці, сьогодні в комплексі буде проводитись обробка газонів від …"
click at [160, 125] on link "Відправити Push" at bounding box center [154, 125] width 71 height 16
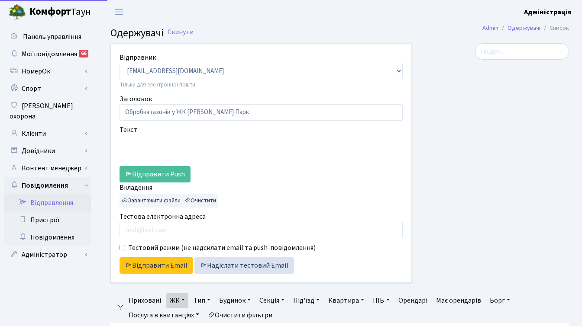
select select "25"
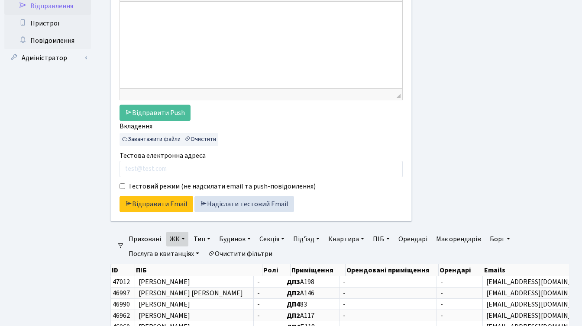
scroll to position [296, 0]
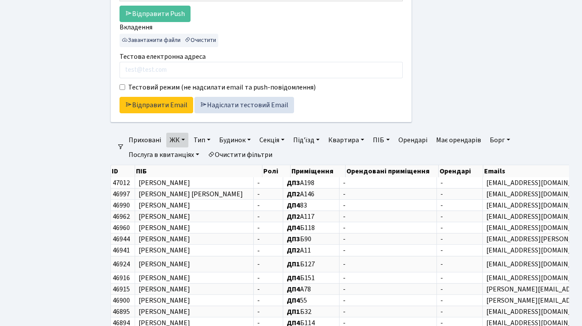
click at [183, 139] on link "ЖК" at bounding box center [177, 140] width 22 height 15
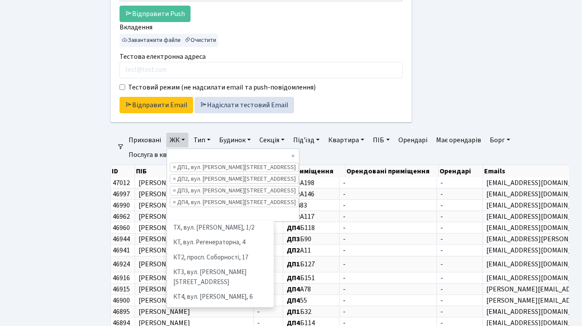
scroll to position [239, 0]
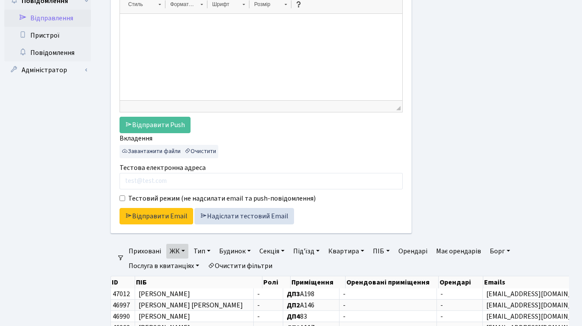
scroll to position [0, 0]
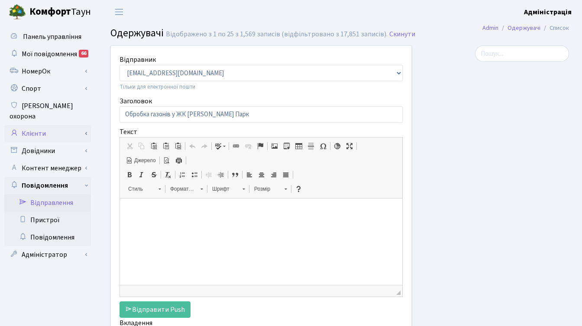
click at [32, 125] on link "Клієнти" at bounding box center [47, 133] width 87 height 17
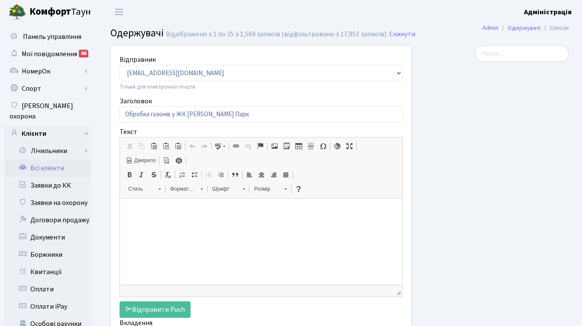
click at [46, 160] on link "Всі клієнти" at bounding box center [47, 168] width 87 height 17
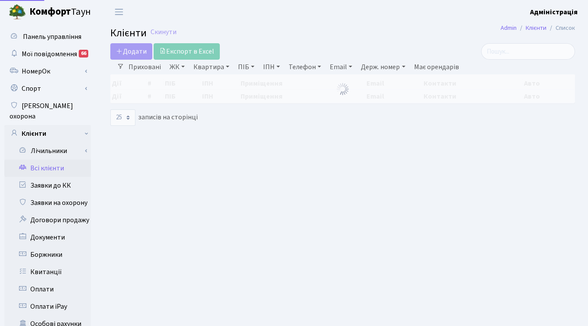
select select "25"
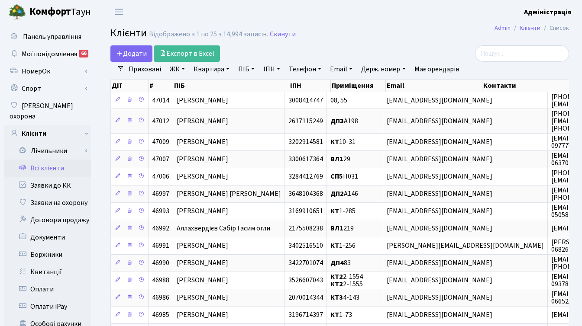
click at [412, 41] on h2 "Клієнти Відображено з 1 по 25 з 14,994 записів. Скинути" at bounding box center [339, 34] width 458 height 15
click at [428, 31] on h2 "Клієнти Відображено з 1 по 25 з 14,994 записів. Скинути" at bounding box center [339, 34] width 458 height 15
